Goal: Register for event/course

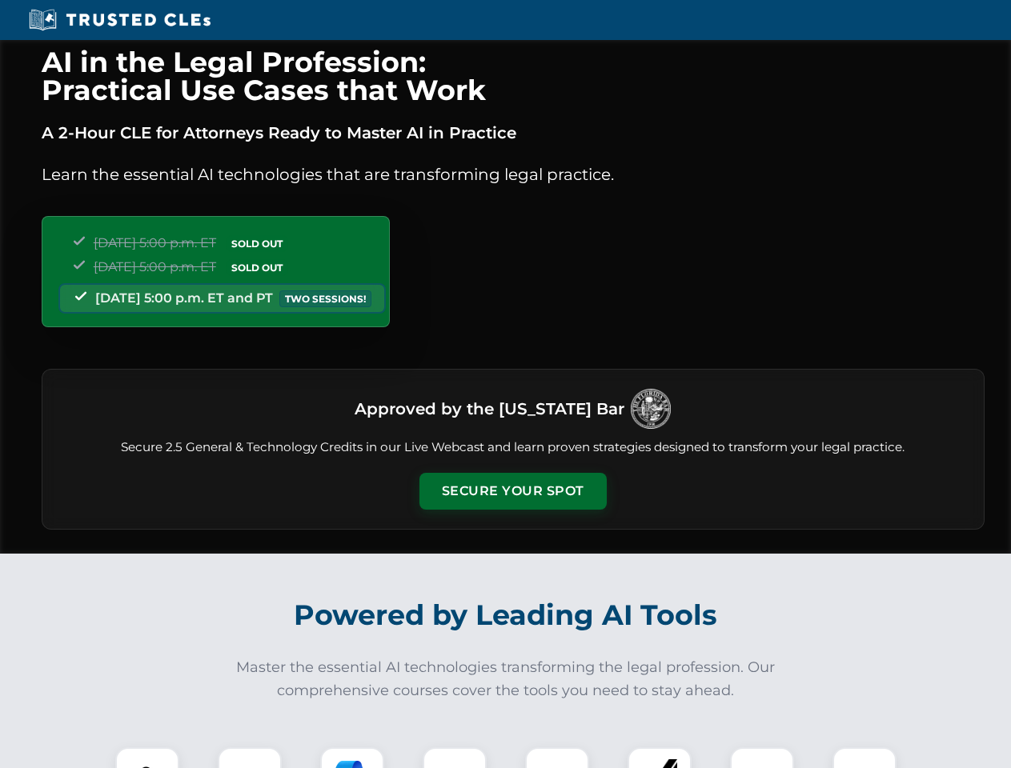
click at [512, 492] on button "Secure Your Spot" at bounding box center [512, 491] width 187 height 37
click at [147, 758] on img at bounding box center [147, 779] width 46 height 46
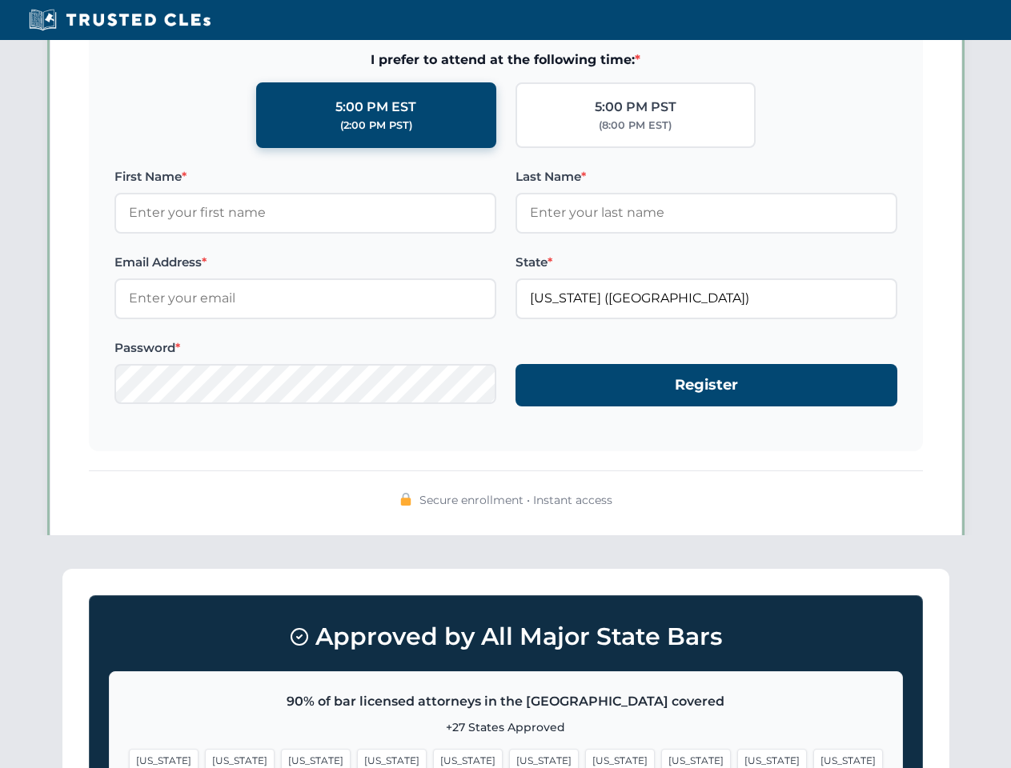
click at [585, 758] on span "[US_STATE]" at bounding box center [620, 760] width 70 height 23
click at [737, 758] on span "[US_STATE]" at bounding box center [772, 760] width 70 height 23
